Goal: Task Accomplishment & Management: Complete application form

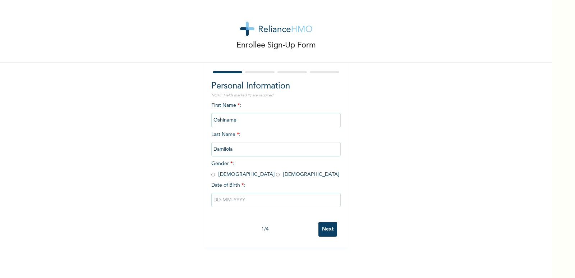
click at [276, 175] on input "radio" at bounding box center [278, 174] width 4 height 7
radio input "true"
click at [211, 199] on input "text" at bounding box center [275, 200] width 129 height 14
select select "7"
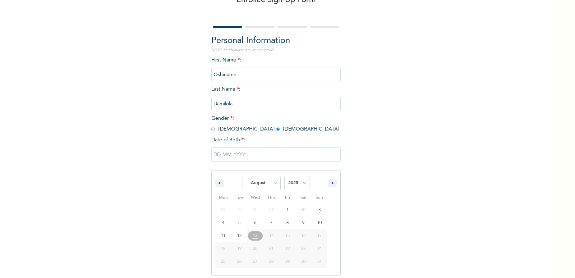
scroll to position [49, 0]
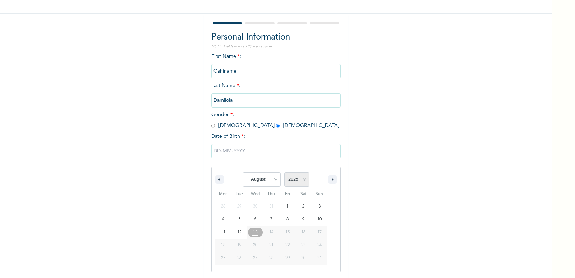
click at [299, 181] on select "2025 2024 2023 2022 2021 2020 2019 2018 2017 2016 2015 2014 2013 2012 2011 2010…" at bounding box center [296, 179] width 25 height 14
select select "1994"
click at [284, 172] on select "2025 2024 2023 2022 2021 2020 2019 2018 2017 2016 2015 2014 2013 2012 2011 2010…" at bounding box center [296, 179] width 25 height 14
click at [270, 180] on select "January February March April May June July August September October November De…" at bounding box center [262, 179] width 38 height 14
select select "11"
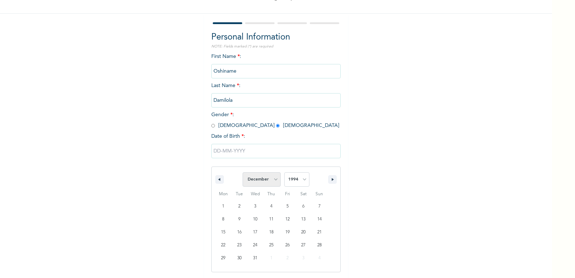
click at [243, 172] on select "January February March April May June July August September October November De…" at bounding box center [262, 179] width 38 height 14
type input "12/21/1994"
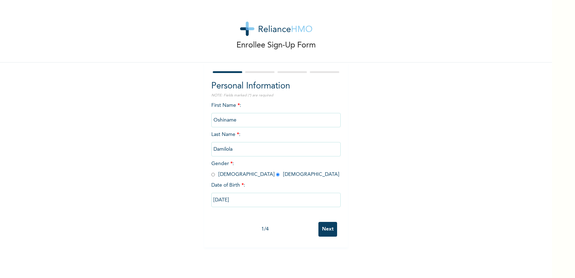
click at [319, 225] on input "Next" at bounding box center [327, 229] width 19 height 15
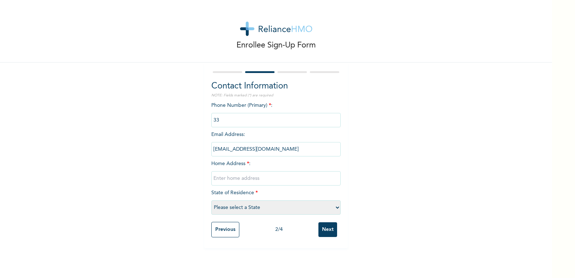
click at [242, 124] on input "phone" at bounding box center [275, 120] width 129 height 14
click at [246, 175] on input "text" at bounding box center [275, 178] width 129 height 14
type input "46 Emmanuel Street Ojota"
click at [233, 209] on select "Please select a State Abia Abuja (FCT) Adamawa Akwa Ibom Anambra Bauchi Bayelsa…" at bounding box center [275, 207] width 129 height 14
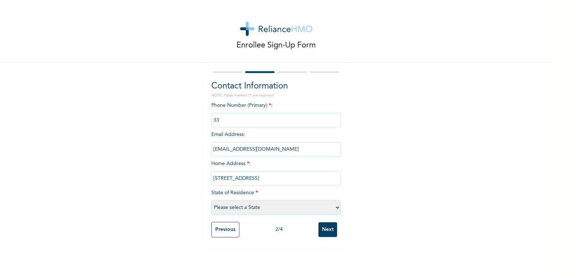
select select "25"
click at [211, 200] on select "Please select a State Abia Abuja (FCT) Adamawa Akwa Ibom Anambra Bauchi Bayelsa…" at bounding box center [275, 207] width 129 height 14
click at [326, 230] on input "Next" at bounding box center [327, 229] width 19 height 15
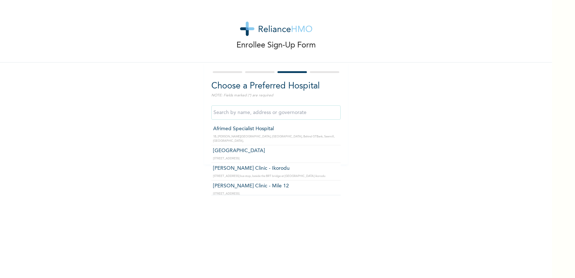
click at [254, 108] on input "text" at bounding box center [275, 112] width 129 height 14
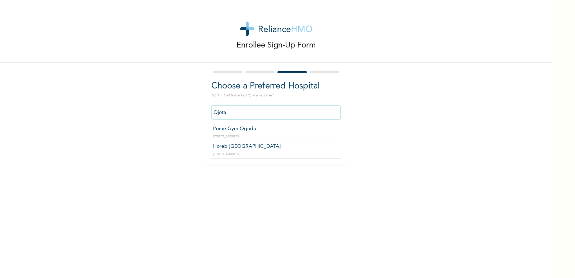
type input "Horeb Consult Hospital"
click at [322, 150] on input "Next" at bounding box center [327, 145] width 19 height 15
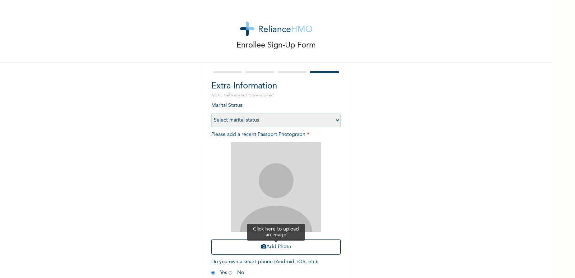
click at [275, 246] on button "Add Photo" at bounding box center [275, 246] width 129 height 15
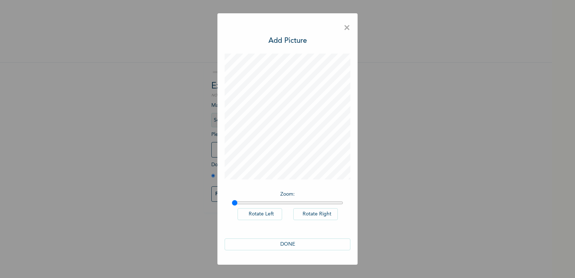
click at [309, 213] on button "Rotate Right" at bounding box center [315, 214] width 45 height 12
click at [262, 214] on button "Rotate Left" at bounding box center [260, 214] width 45 height 12
click at [303, 217] on button "Rotate Right" at bounding box center [315, 214] width 45 height 12
click at [268, 216] on button "Rotate Left" at bounding box center [260, 214] width 45 height 12
click at [290, 244] on button "DONE" at bounding box center [288, 244] width 126 height 12
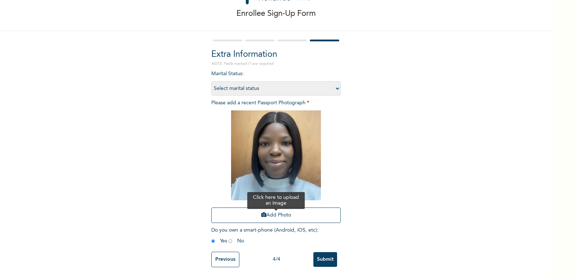
scroll to position [37, 0]
click at [322, 258] on input "Submit" at bounding box center [325, 259] width 24 height 15
